Goal: Find specific page/section: Find specific page/section

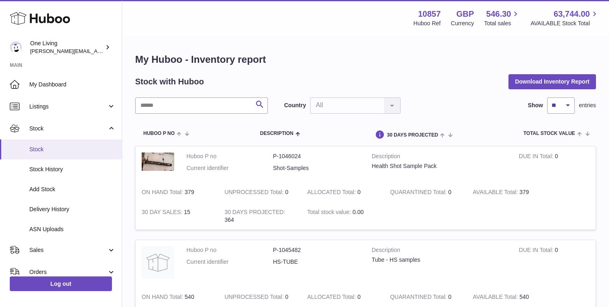
click at [51, 150] on span "Stock" at bounding box center [72, 149] width 86 height 8
click at [75, 211] on span "Delivery History" at bounding box center [72, 209] width 86 height 8
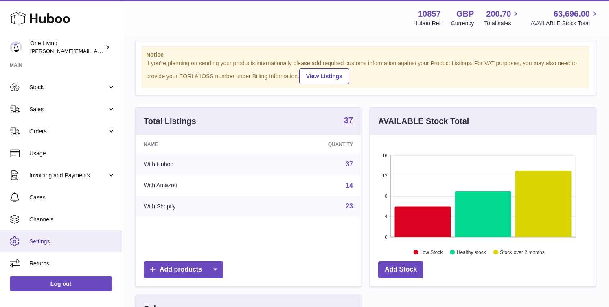
scroll to position [12, 0]
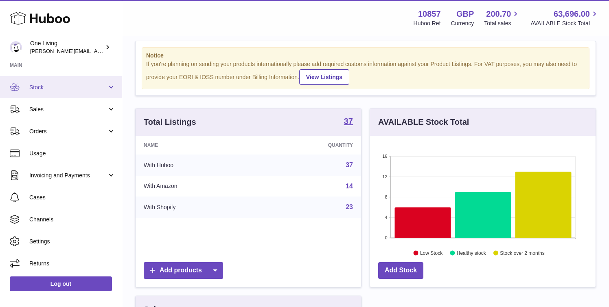
click at [80, 86] on span "Stock" at bounding box center [68, 87] width 78 height 8
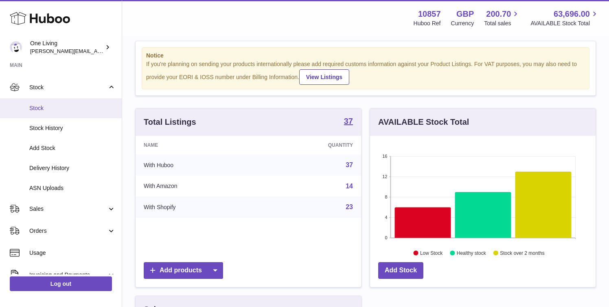
click at [75, 114] on link "Stock" at bounding box center [61, 108] width 122 height 20
click at [64, 112] on span "Stock" at bounding box center [72, 108] width 86 height 8
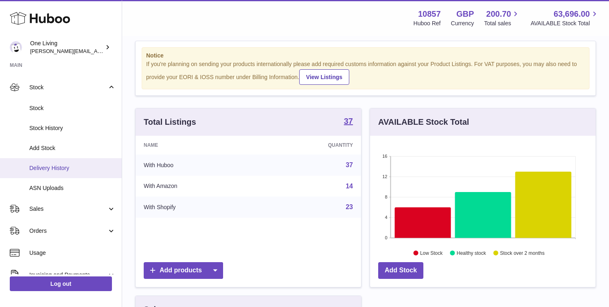
click at [88, 165] on span "Delivery History" at bounding box center [72, 168] width 86 height 8
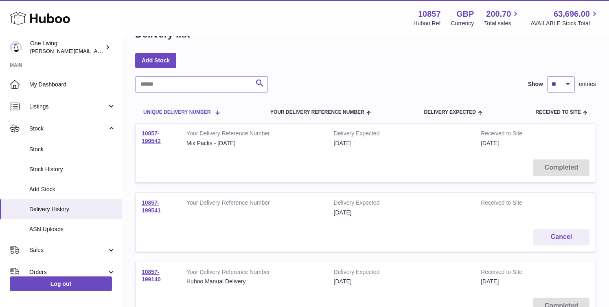
scroll to position [35, 0]
